Goal: Task Accomplishment & Management: Manage account settings

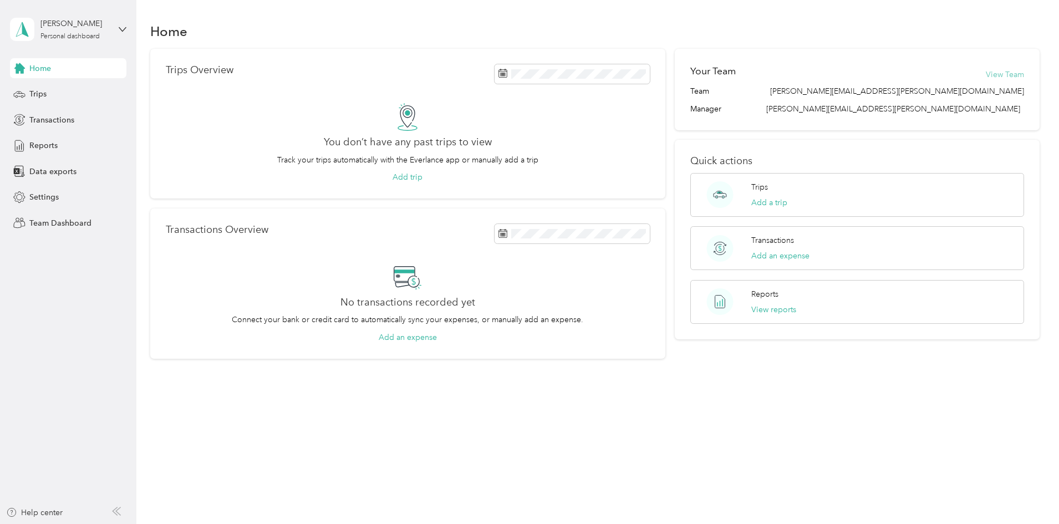
click at [986, 72] on button "View Team" at bounding box center [1005, 75] width 38 height 12
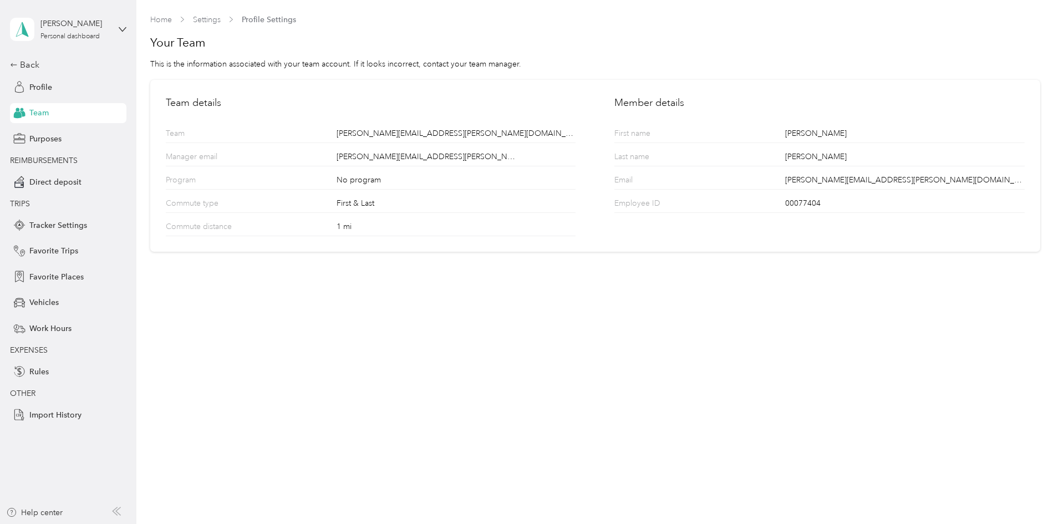
click at [37, 109] on span "Team" at bounding box center [38, 113] width 19 height 12
click at [23, 64] on div "Back" at bounding box center [65, 64] width 111 height 13
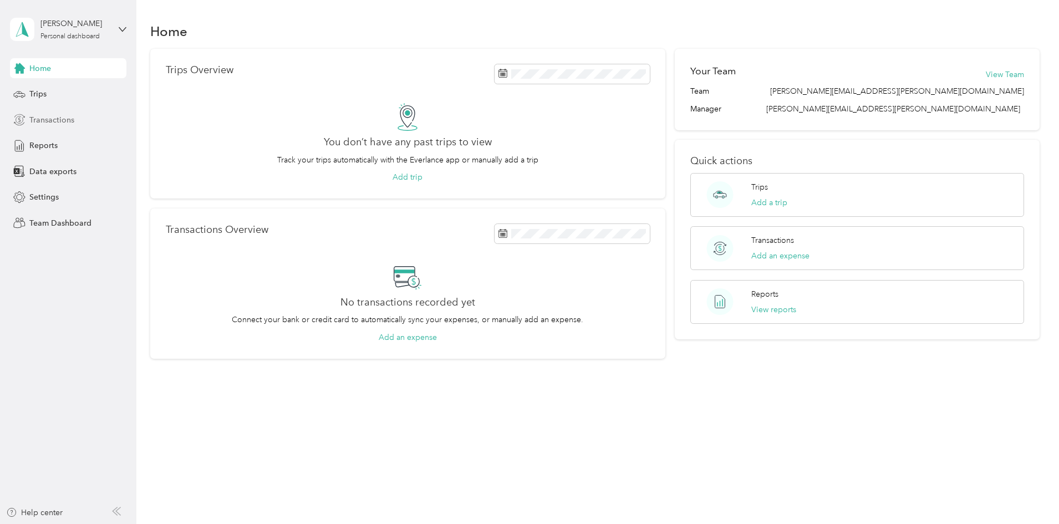
click at [44, 121] on span "Transactions" at bounding box center [51, 120] width 45 height 12
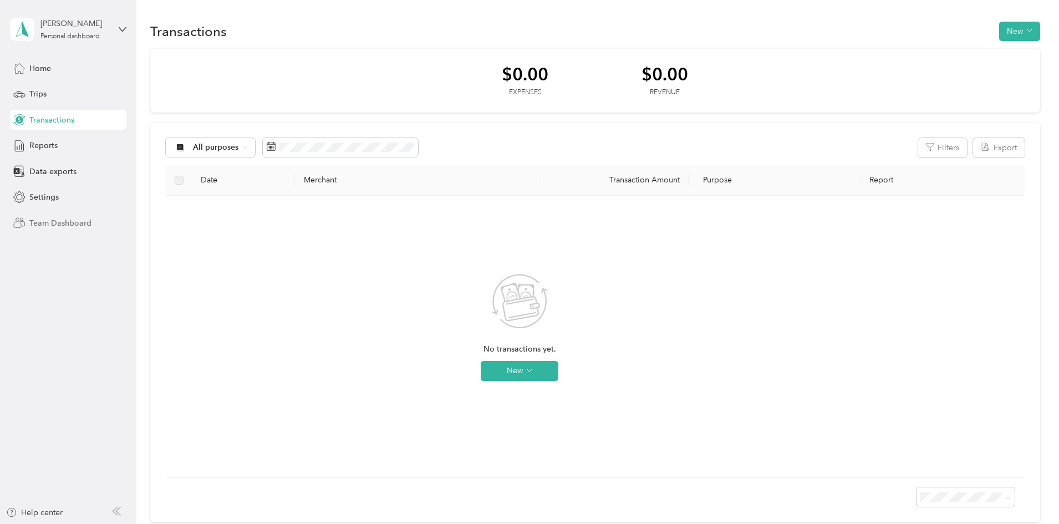
click at [33, 217] on span "Team Dashboard" at bounding box center [60, 223] width 62 height 12
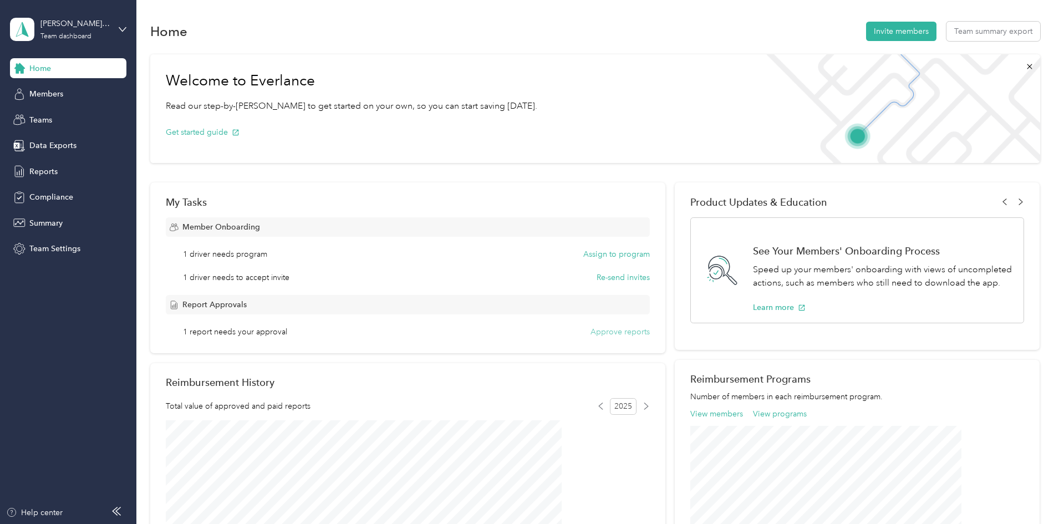
click at [606, 329] on button "Approve reports" at bounding box center [619, 332] width 59 height 12
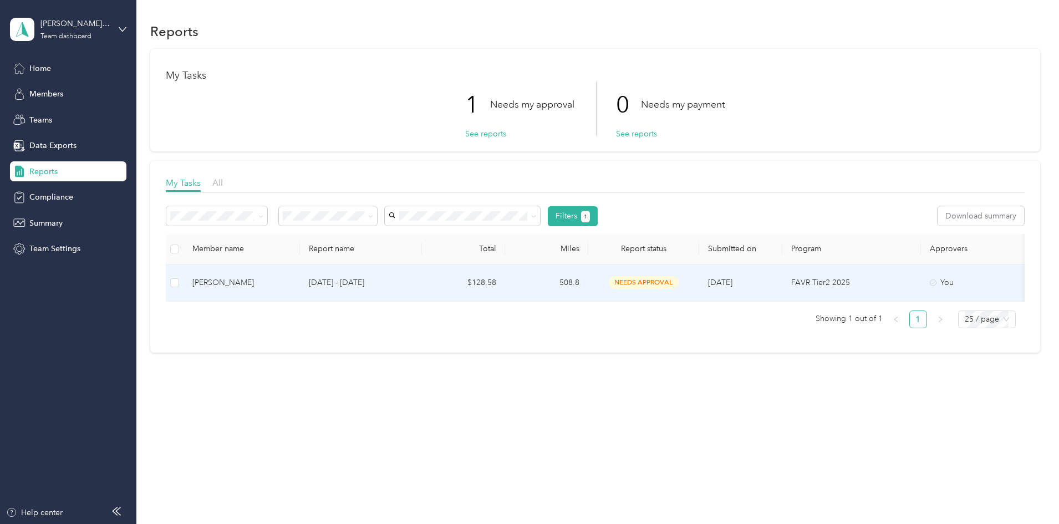
click at [679, 281] on span "needs approval" at bounding box center [644, 282] width 70 height 13
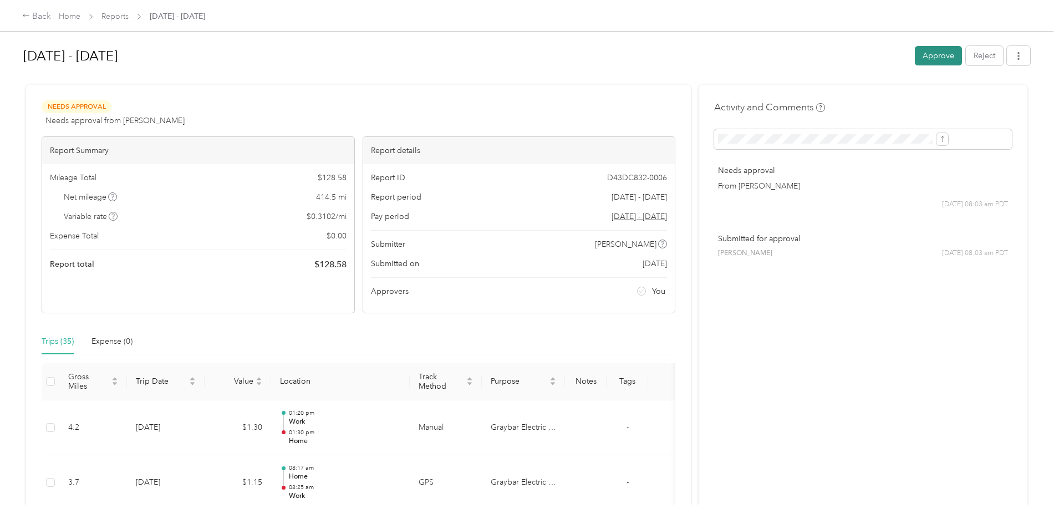
click at [915, 54] on button "Approve" at bounding box center [938, 55] width 47 height 19
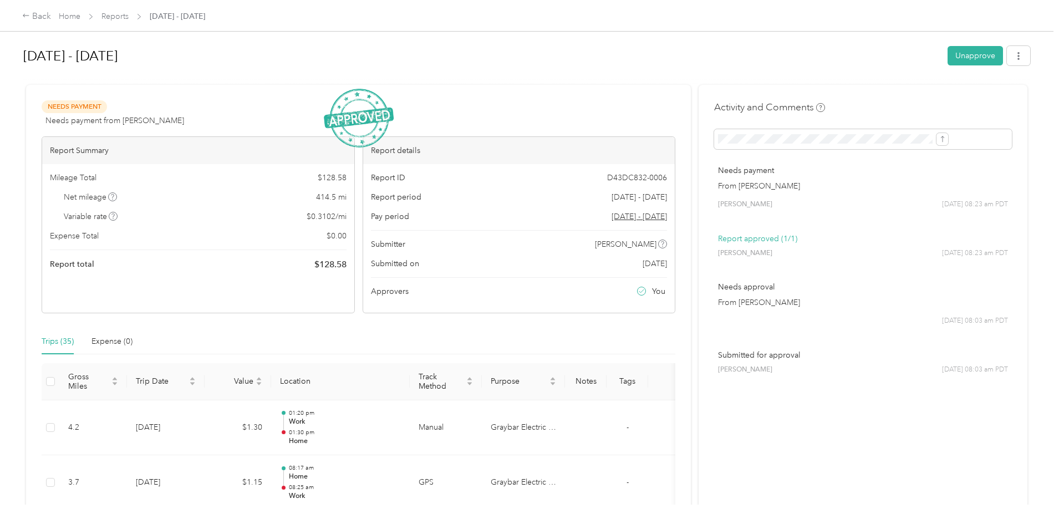
click at [997, 236] on div "Back Home Reports [DATE] - [DATE] [DATE] - [DATE] Unapprove Needs Payment Needs…" at bounding box center [526, 262] width 1053 height 524
click at [1015, 52] on span "button" at bounding box center [1019, 55] width 8 height 9
click at [685, 49] on h1 "[DATE] - [DATE]" at bounding box center [481, 56] width 917 height 27
